Goal: Transaction & Acquisition: Purchase product/service

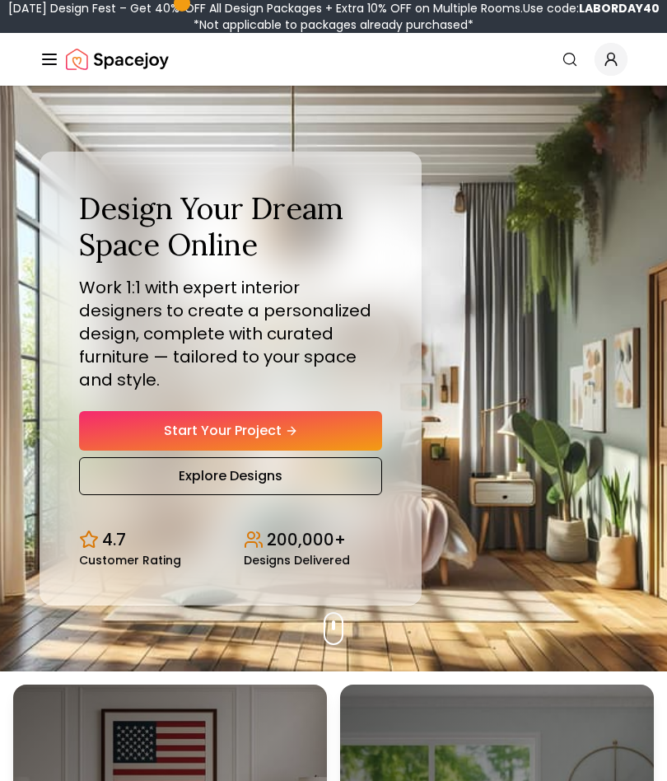
click at [55, 61] on icon "Global" at bounding box center [50, 59] width 20 height 20
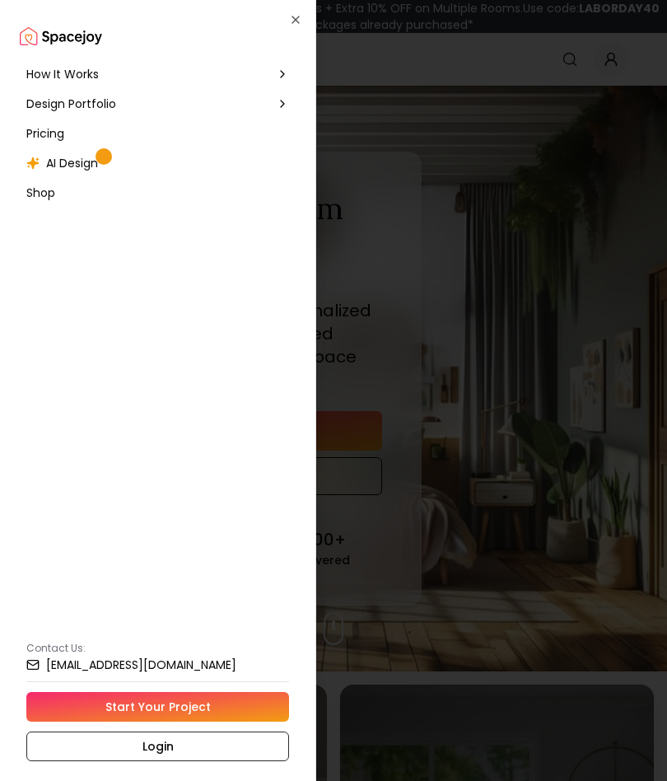
click at [41, 138] on span "Pricing" at bounding box center [45, 133] width 38 height 16
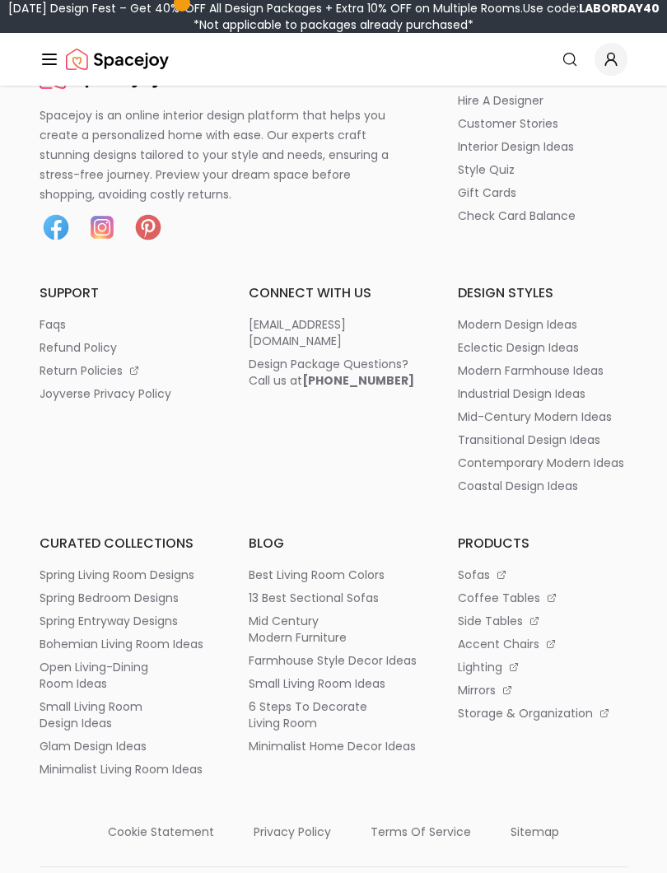
scroll to position [2404, 0]
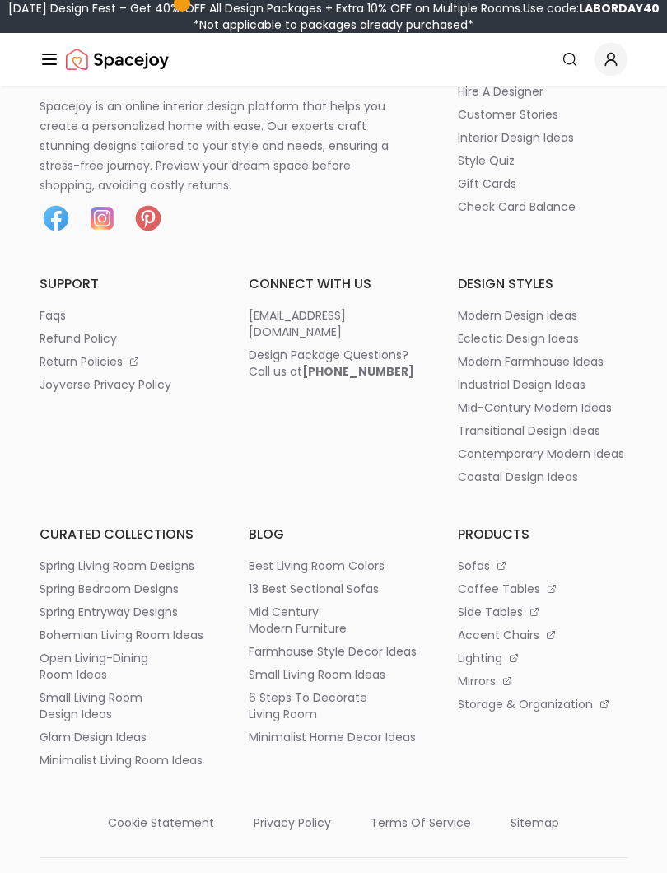
click at [83, 587] on p "spring bedroom designs" at bounding box center [109, 589] width 139 height 16
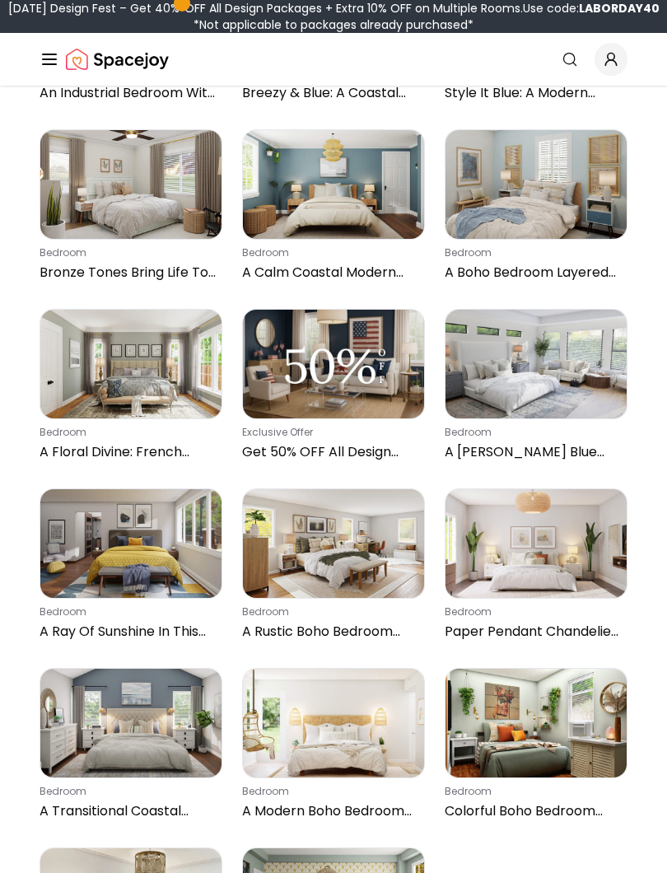
scroll to position [845, 0]
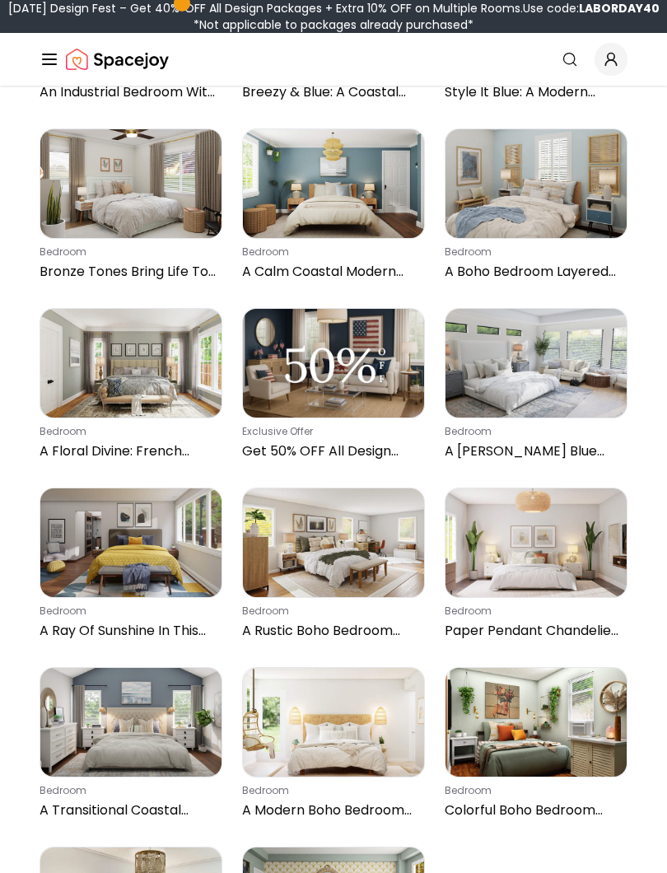
click at [154, 780] on p "A Transitional Coastal Bedroom In Oceanic Hues" at bounding box center [128, 811] width 176 height 20
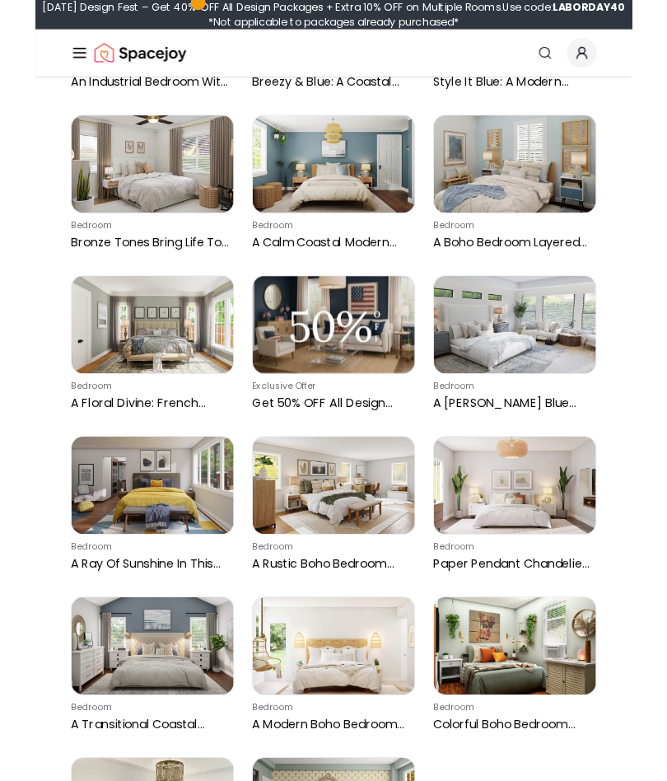
scroll to position [891, 0]
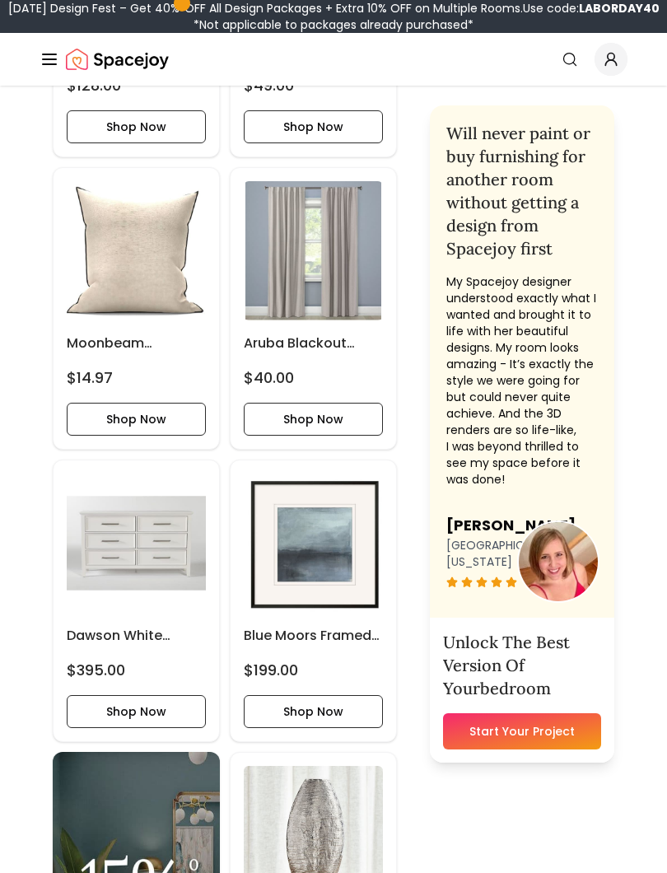
scroll to position [3728, 0]
click at [157, 728] on button "Shop Now" at bounding box center [136, 711] width 139 height 33
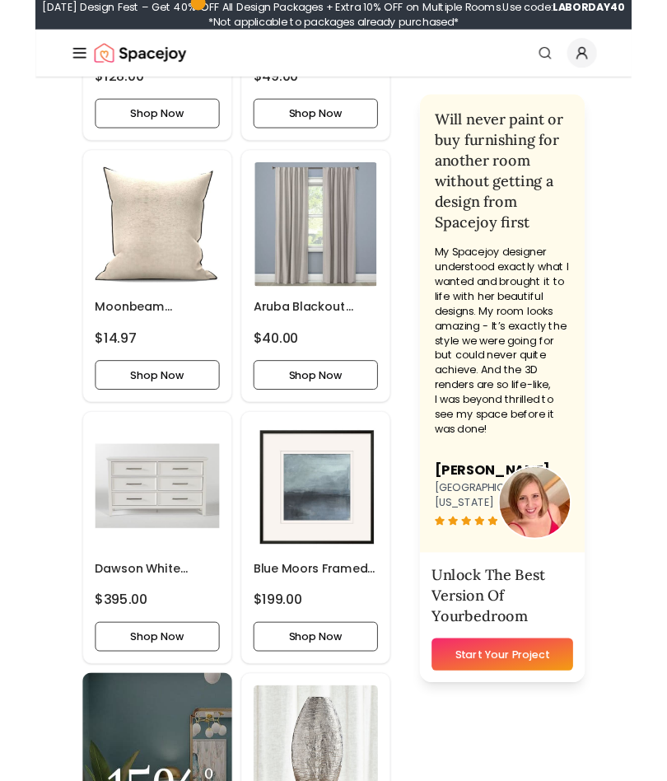
scroll to position [3775, 0]
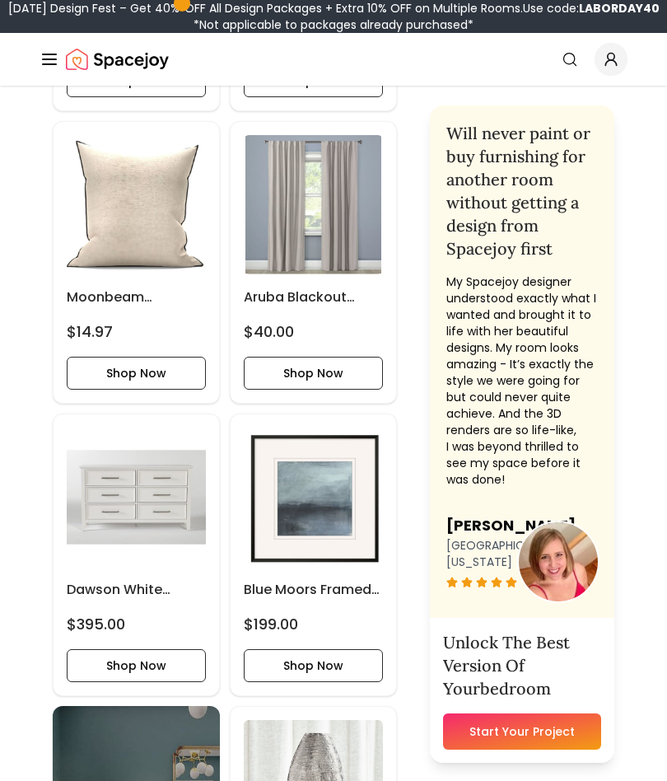
click at [284, 258] on img at bounding box center [313, 204] width 139 height 139
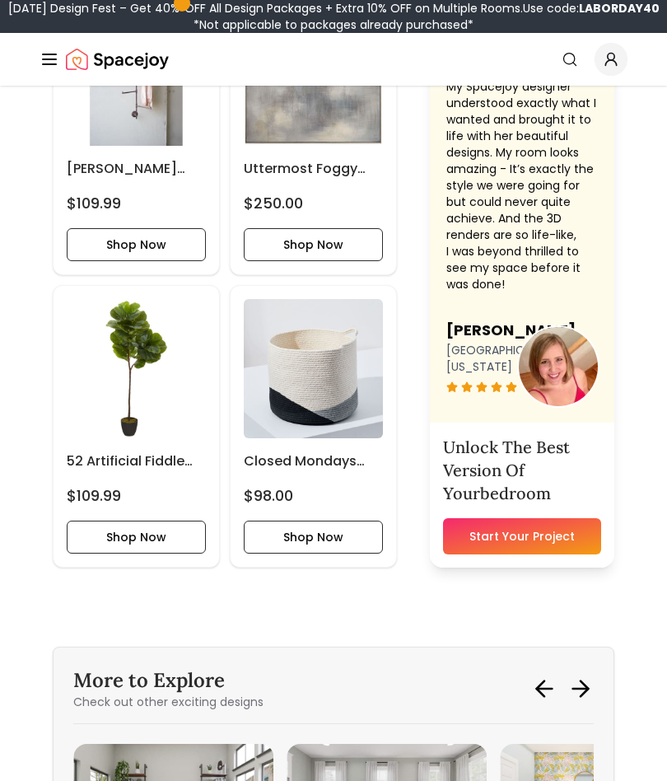
scroll to position [5073, 0]
click at [283, 408] on img at bounding box center [313, 368] width 139 height 139
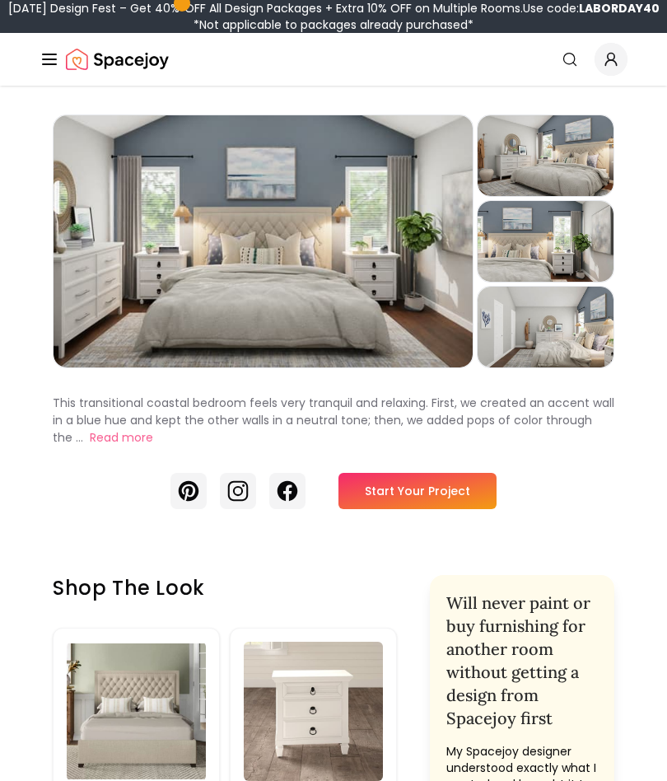
scroll to position [0, 0]
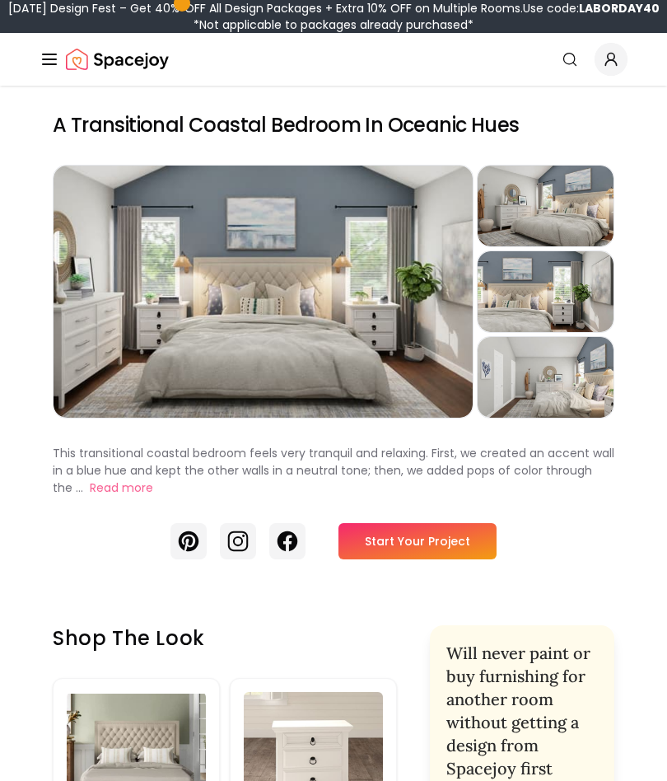
click at [105, 488] on button "Read more" at bounding box center [121, 488] width 63 height 17
